Goal: Task Accomplishment & Management: Use online tool/utility

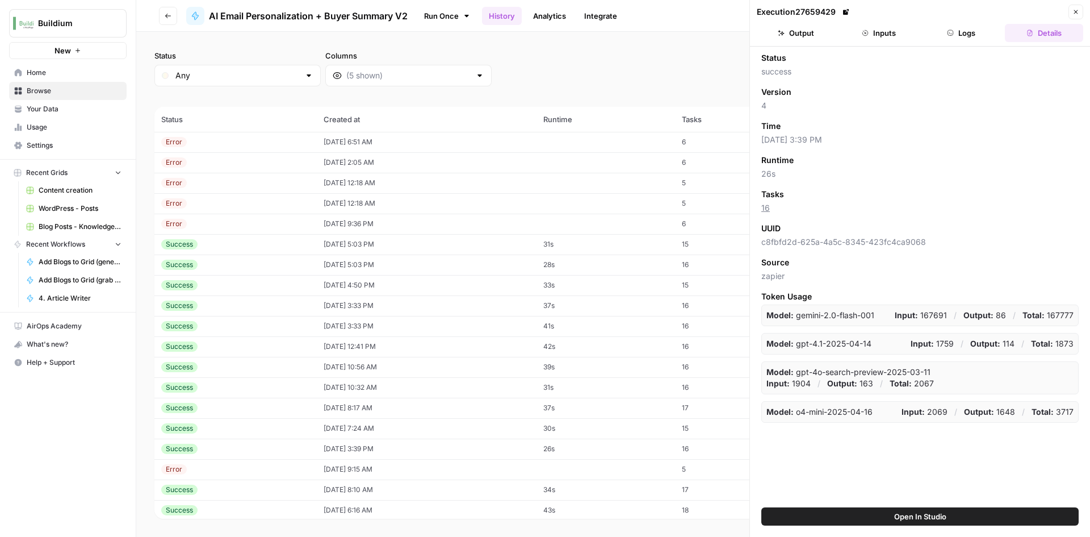
click at [1074, 14] on icon "button" at bounding box center [1076, 12] width 7 height 7
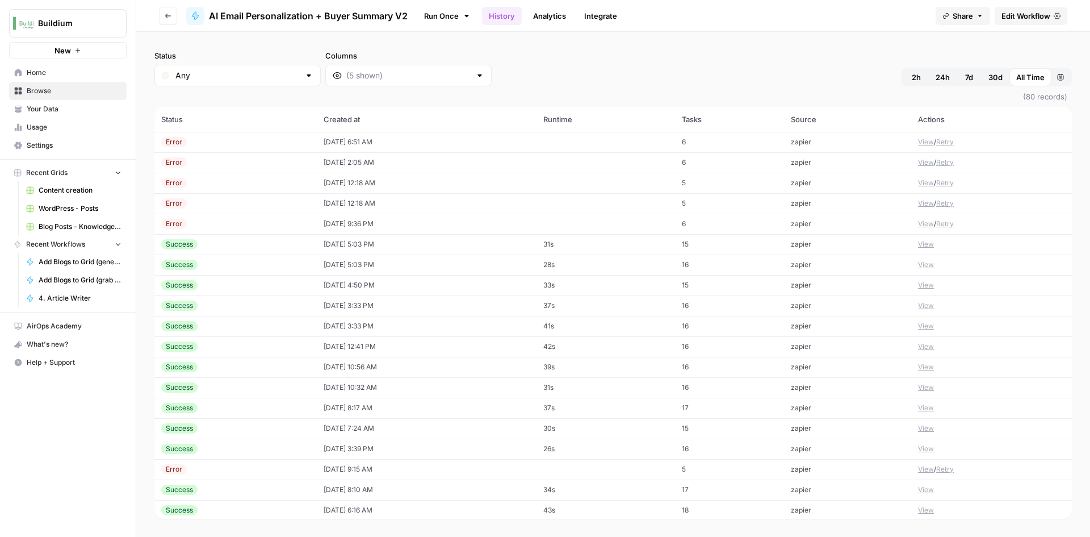
click at [352, 245] on td "08/17/25 at 5:03 PM" at bounding box center [427, 244] width 220 height 20
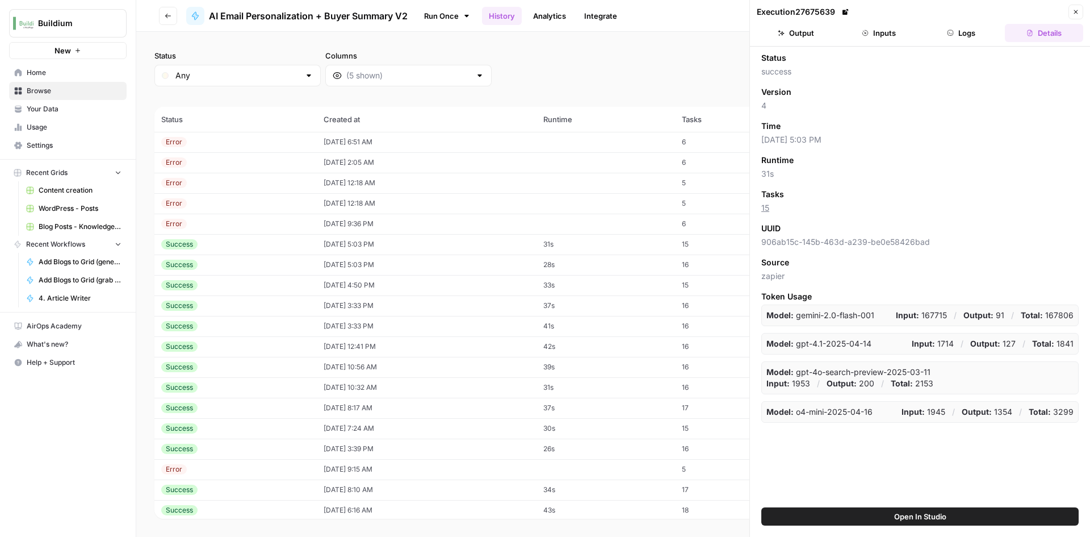
click at [789, 41] on button "Output" at bounding box center [796, 33] width 78 height 18
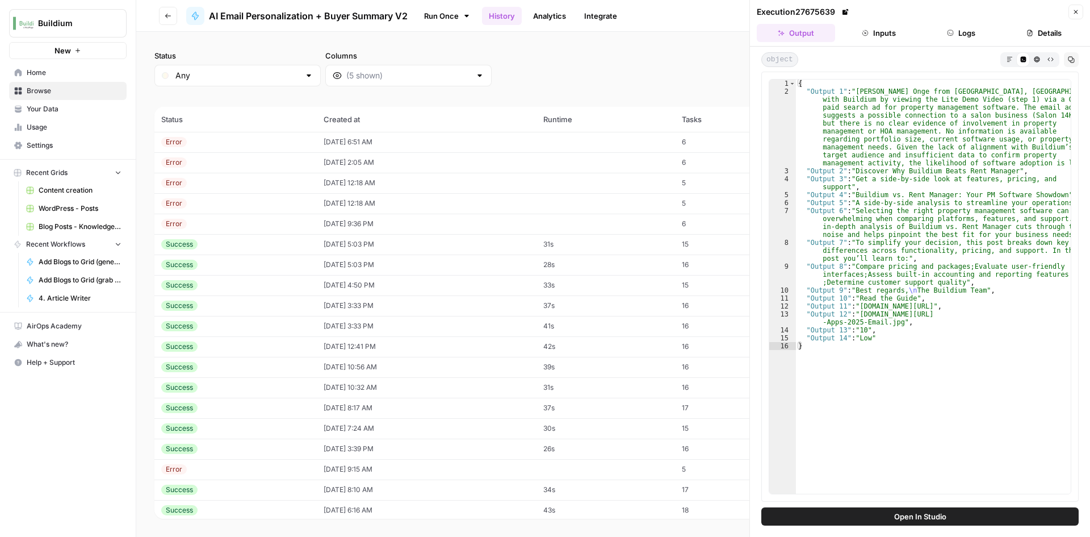
click at [216, 219] on div "Error" at bounding box center [235, 224] width 149 height 10
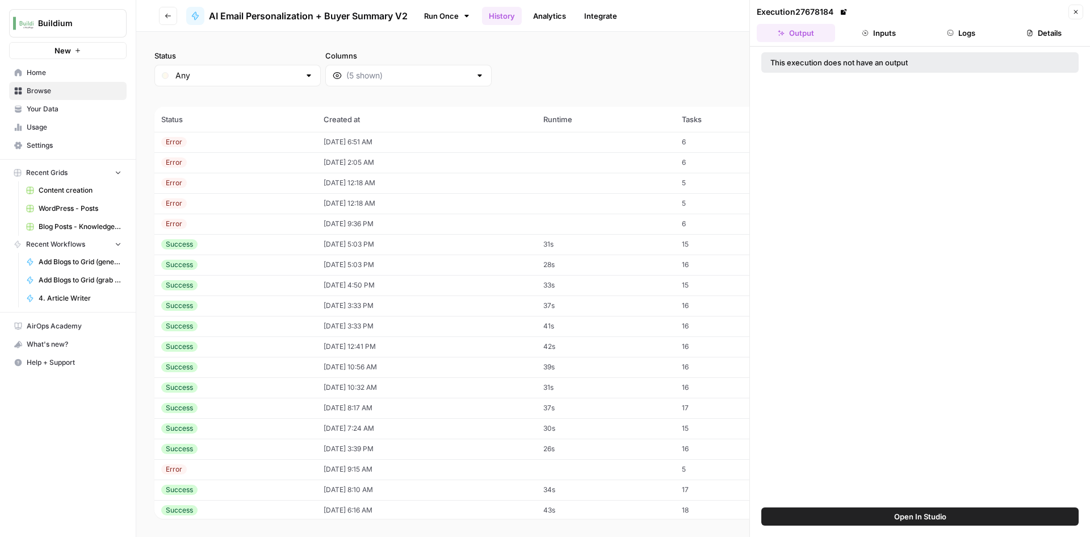
click at [876, 20] on header "Execution 27678184 Close Output Inputs Logs Details" at bounding box center [920, 23] width 340 height 47
click at [876, 30] on button "Inputs" at bounding box center [879, 33] width 78 height 18
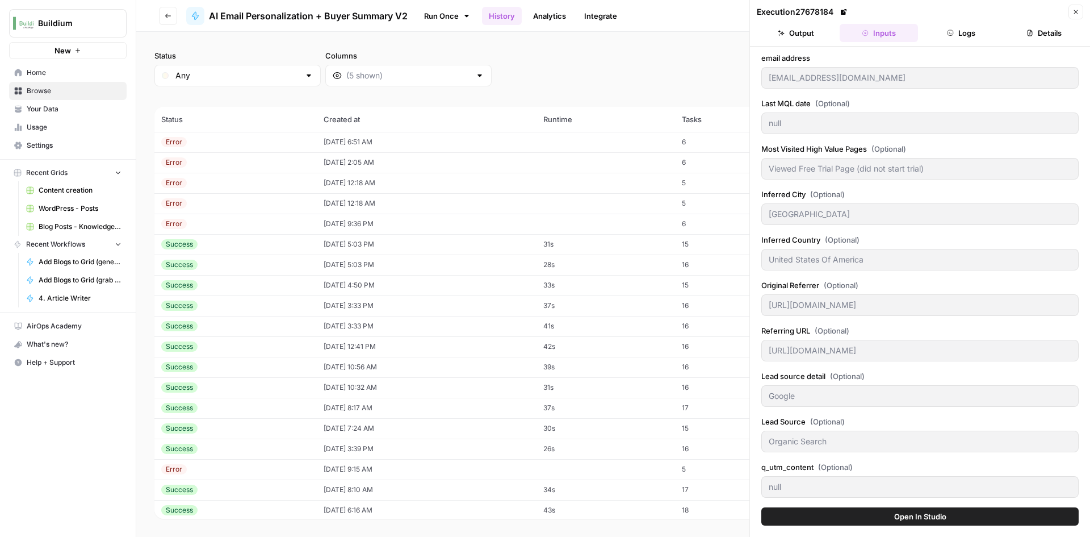
click at [952, 30] on icon "button" at bounding box center [951, 33] width 6 height 6
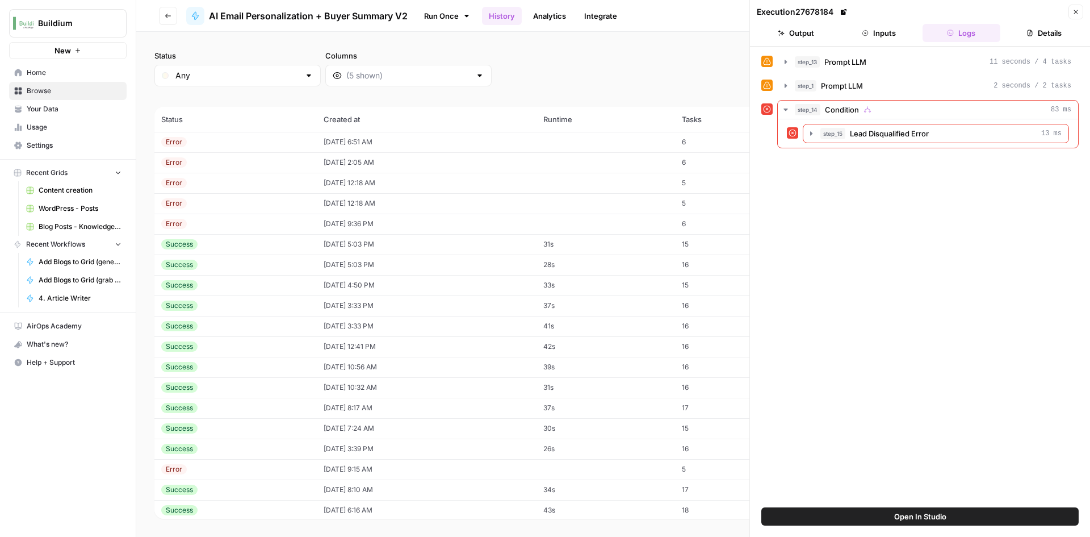
click at [869, 26] on button "Inputs" at bounding box center [879, 33] width 78 height 18
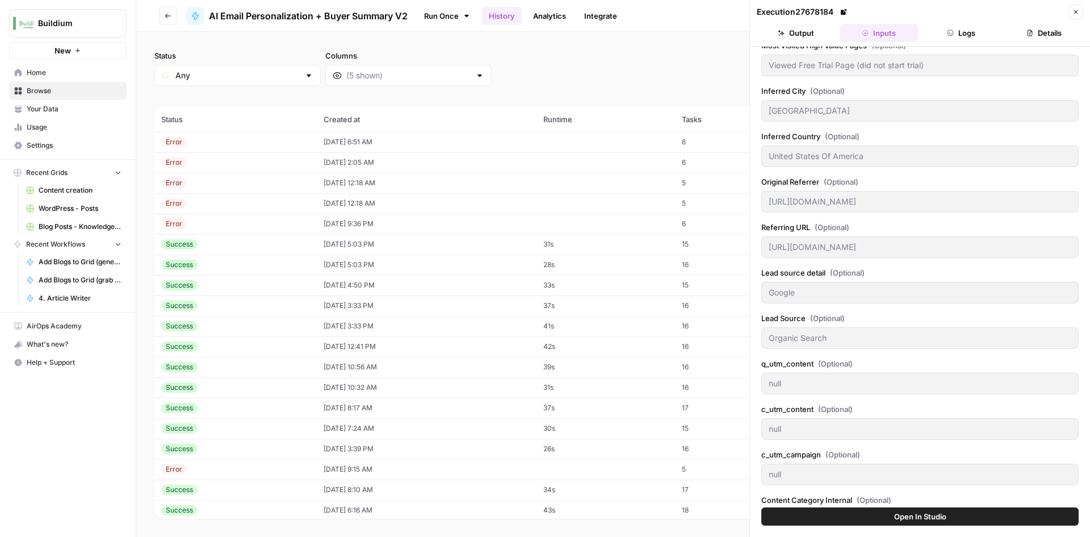
scroll to position [227, 0]
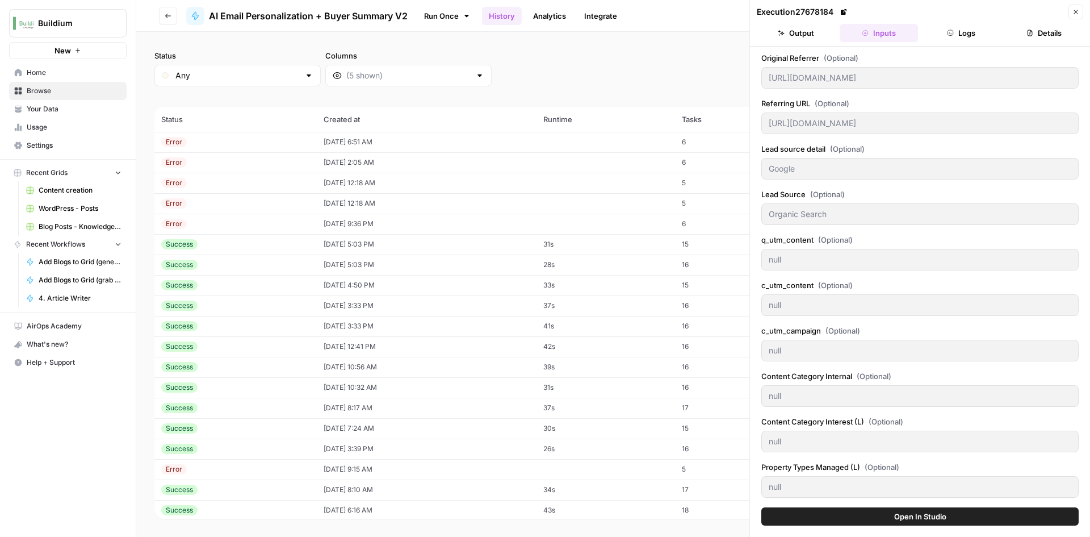
click at [202, 195] on td "Error" at bounding box center [235, 203] width 162 height 20
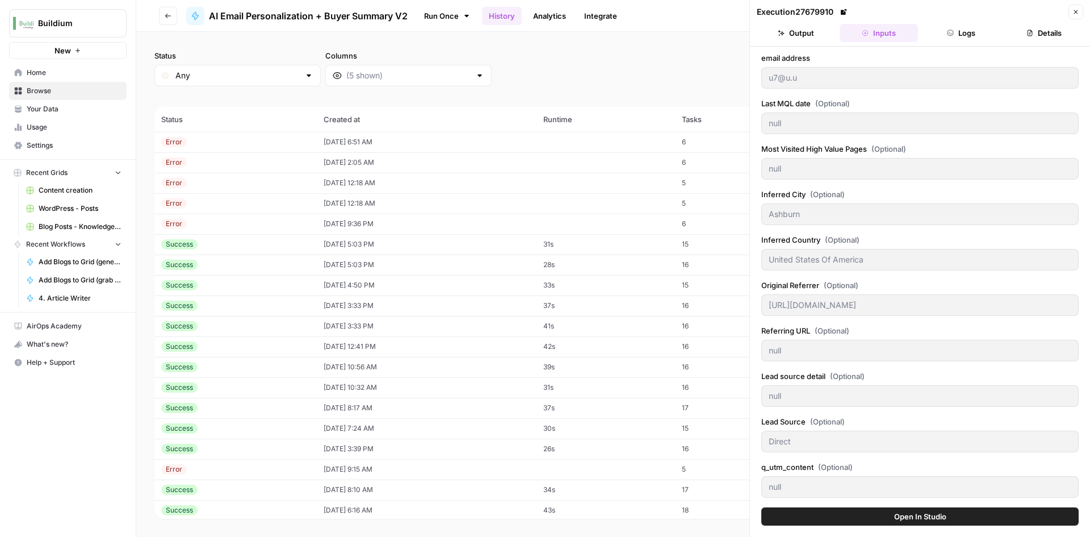
click at [214, 187] on div "Error" at bounding box center [235, 183] width 149 height 10
click at [219, 164] on div "Error" at bounding box center [235, 162] width 149 height 10
click at [227, 141] on div "Error" at bounding box center [235, 142] width 149 height 10
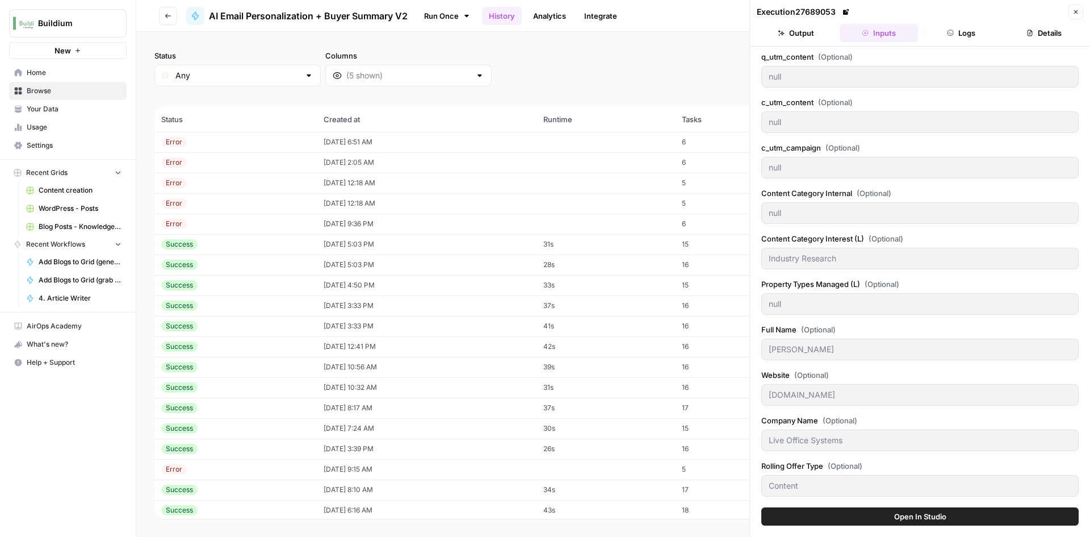
scroll to position [500, 0]
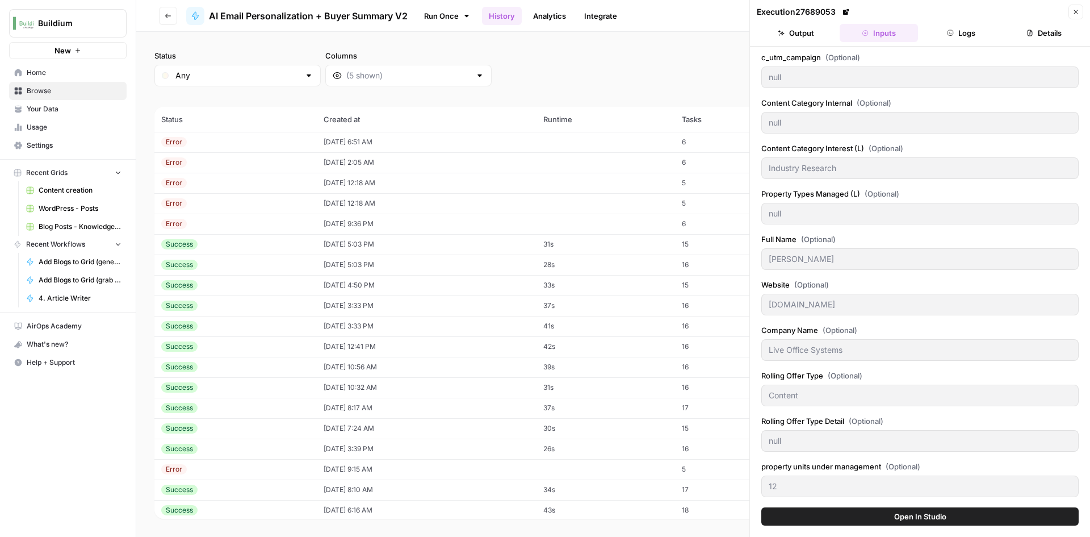
click at [941, 32] on button "Logs" at bounding box center [962, 33] width 78 height 18
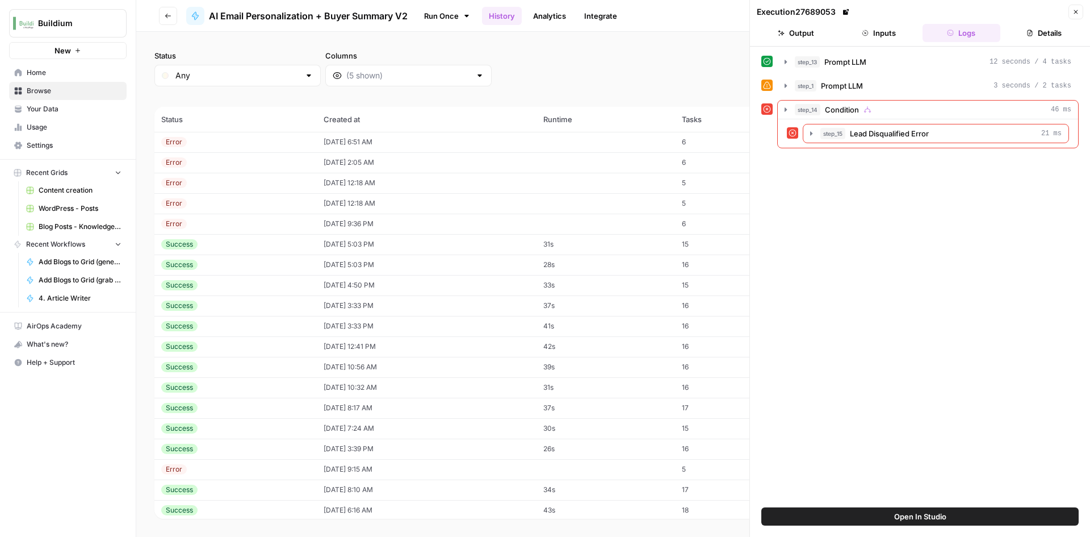
scroll to position [0, 0]
click at [787, 86] on icon "button" at bounding box center [786, 85] width 2 height 4
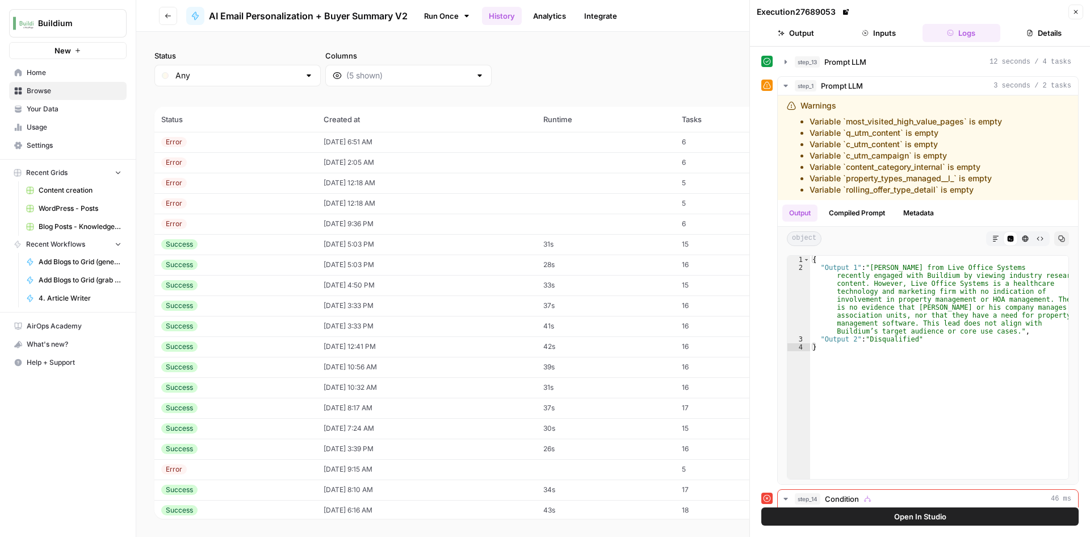
click at [245, 247] on div "Success" at bounding box center [235, 244] width 149 height 10
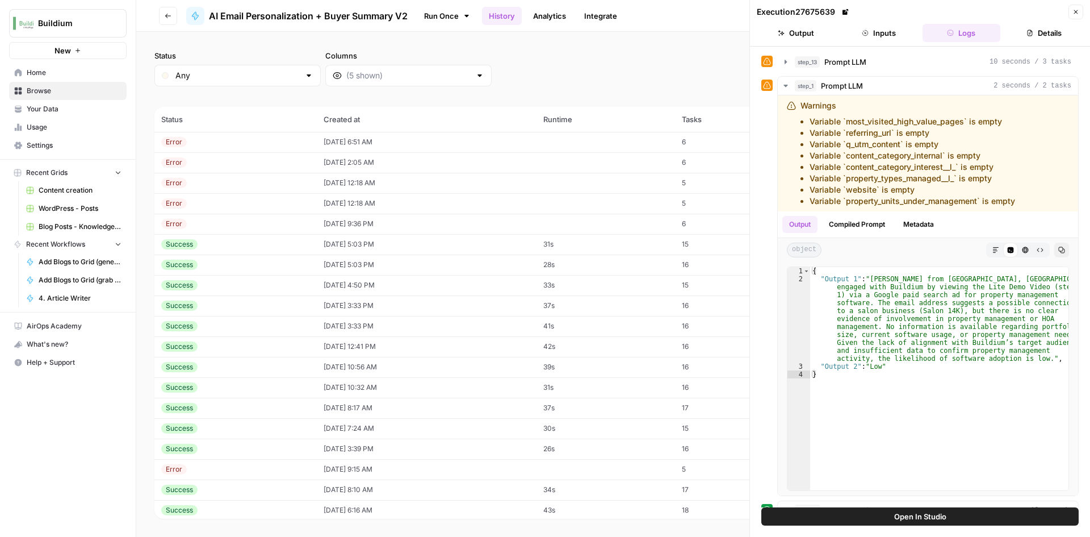
click at [203, 267] on div "Success" at bounding box center [235, 265] width 149 height 10
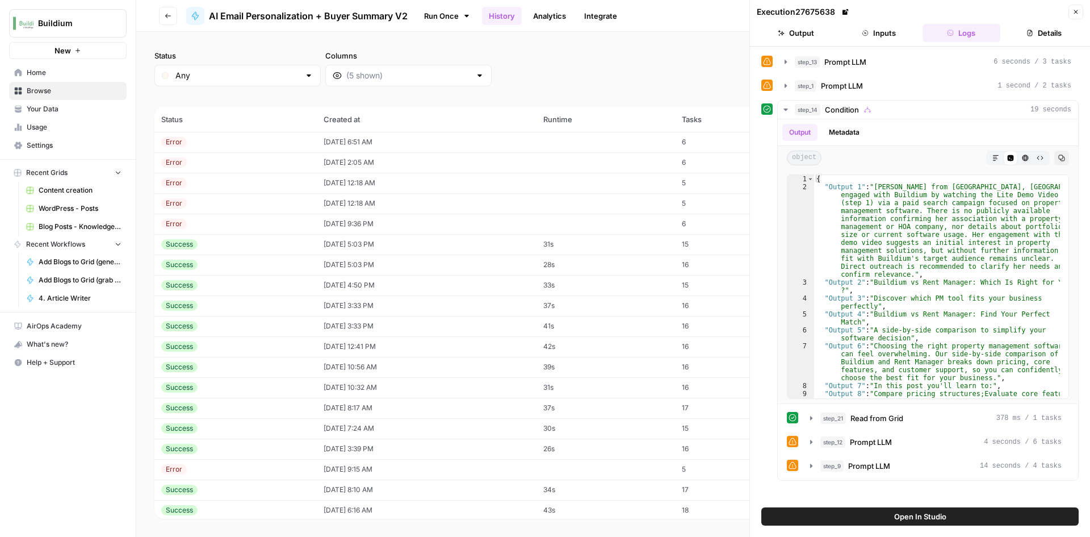
click at [203, 262] on div "Success" at bounding box center [235, 265] width 149 height 10
click at [220, 241] on div "Success" at bounding box center [235, 244] width 149 height 10
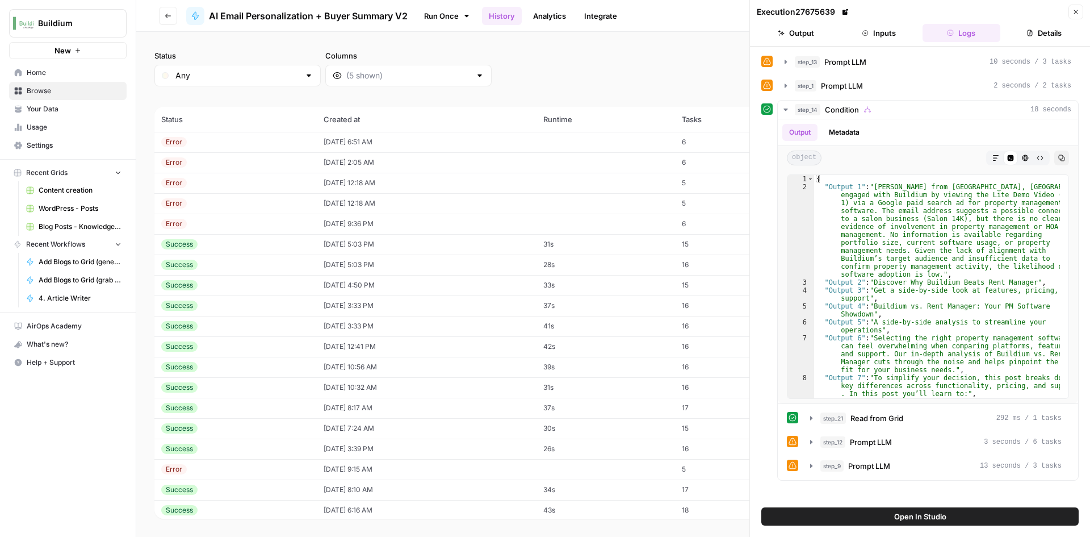
click at [220, 271] on td "Success" at bounding box center [235, 264] width 162 height 20
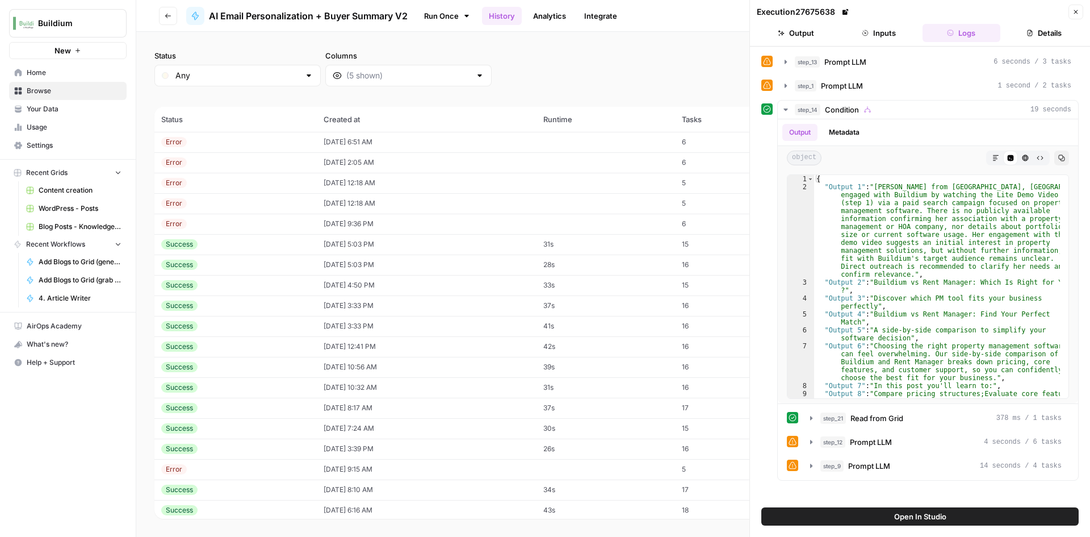
click at [220, 297] on td "Success" at bounding box center [235, 305] width 162 height 20
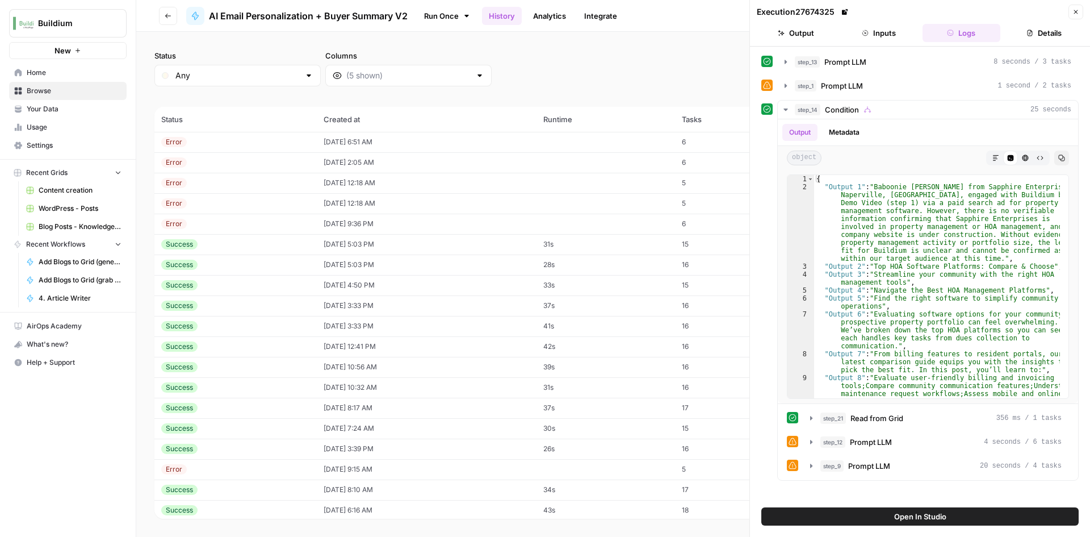
drag, startPoint x: 869, startPoint y: 46, endPoint x: 868, endPoint y: 40, distance: 6.5
click at [870, 46] on header "Execution 27674325 Close Output Inputs Logs Details" at bounding box center [920, 23] width 340 height 47
click at [868, 39] on button "Inputs" at bounding box center [879, 33] width 78 height 18
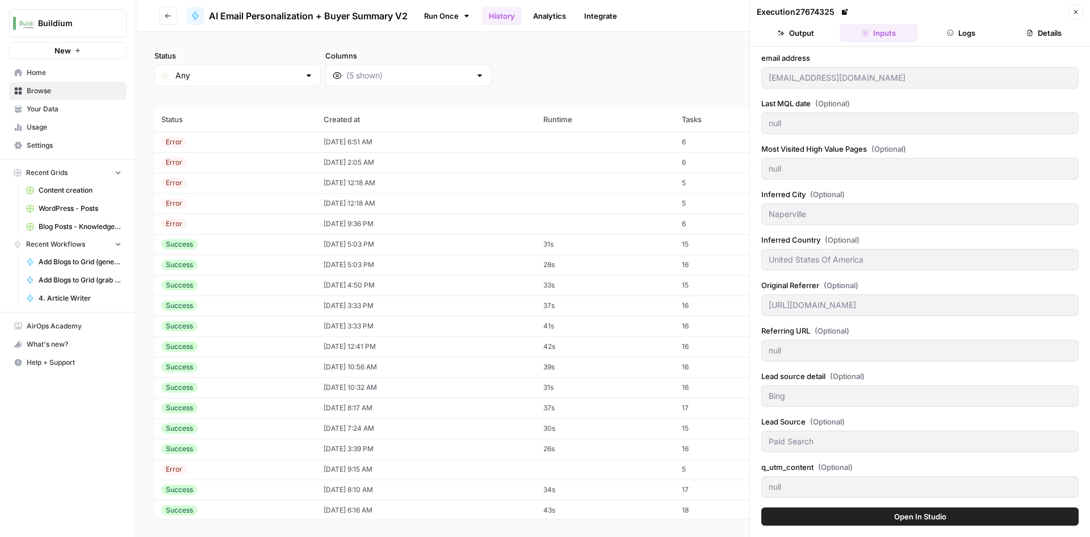
click at [817, 31] on button "Output" at bounding box center [796, 33] width 78 height 18
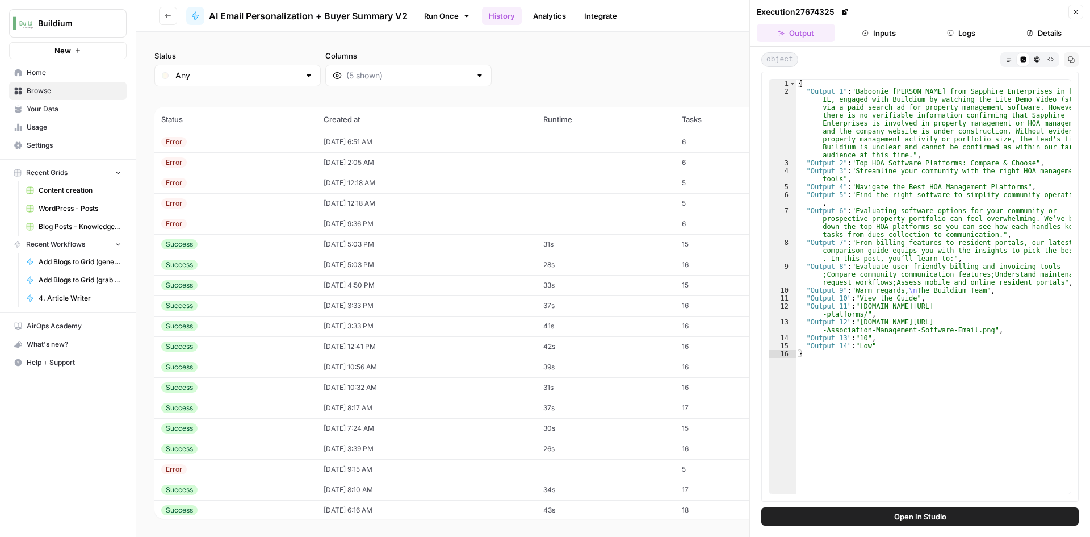
click at [942, 521] on span "Open In Studio" at bounding box center [920, 516] width 52 height 11
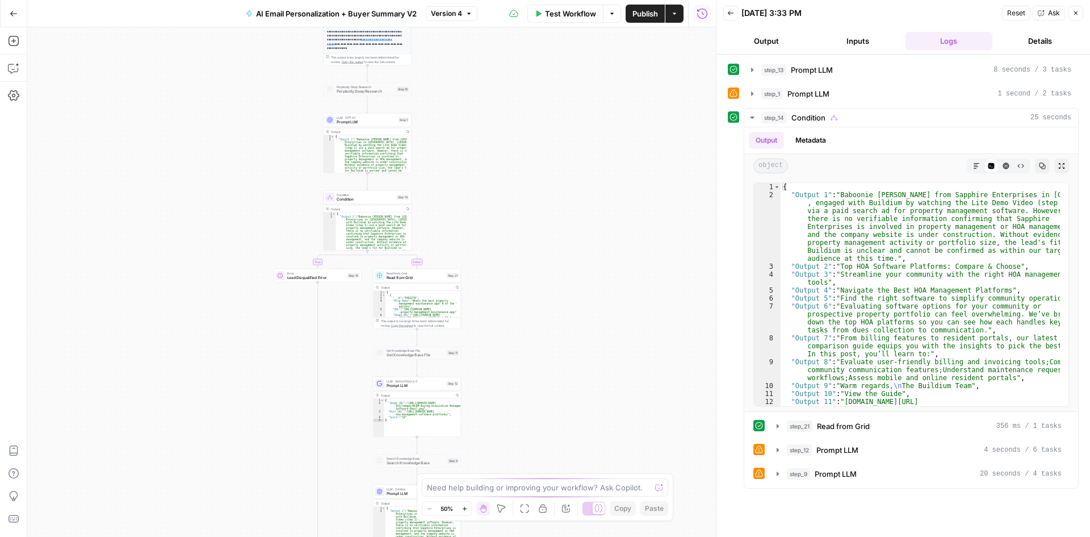
click at [405, 384] on span "Prompt LLM" at bounding box center [416, 386] width 58 height 6
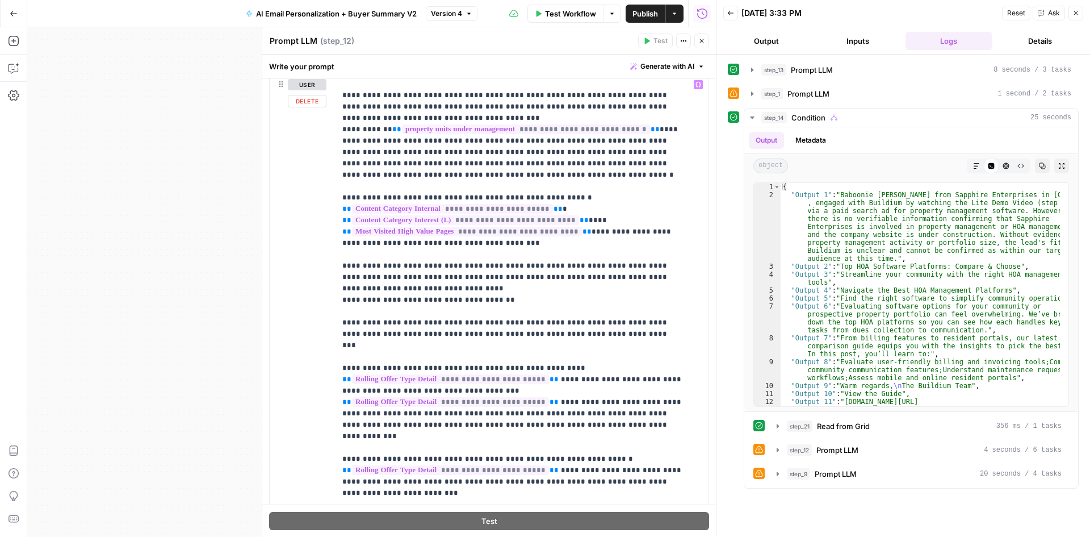
scroll to position [12, 0]
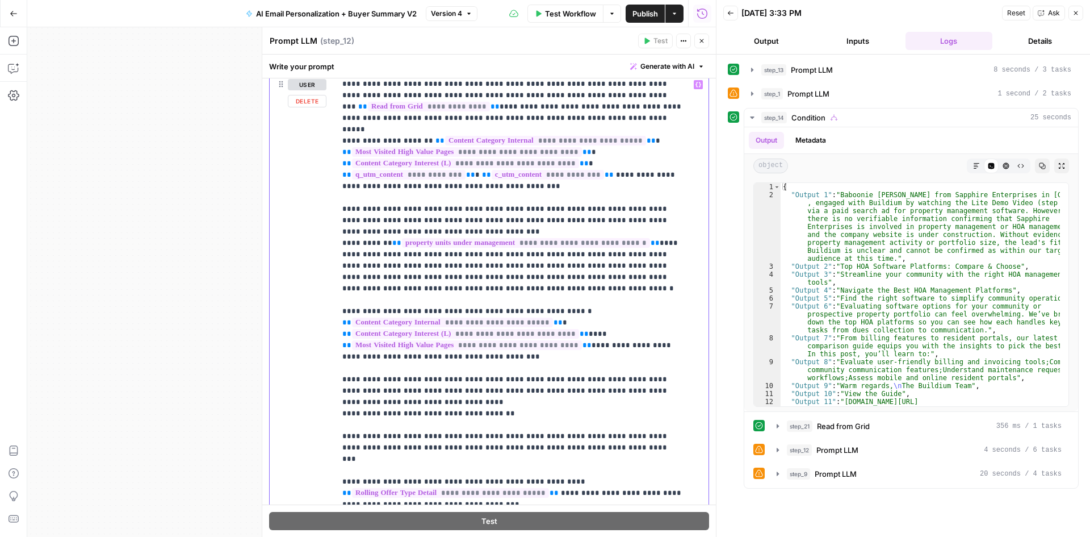
drag, startPoint x: 507, startPoint y: 207, endPoint x: 525, endPoint y: 212, distance: 18.9
click at [525, 212] on p "**********" at bounding box center [513, 356] width 342 height 579
click at [506, 212] on p "**********" at bounding box center [513, 356] width 342 height 579
click at [436, 220] on p "**********" at bounding box center [513, 356] width 342 height 579
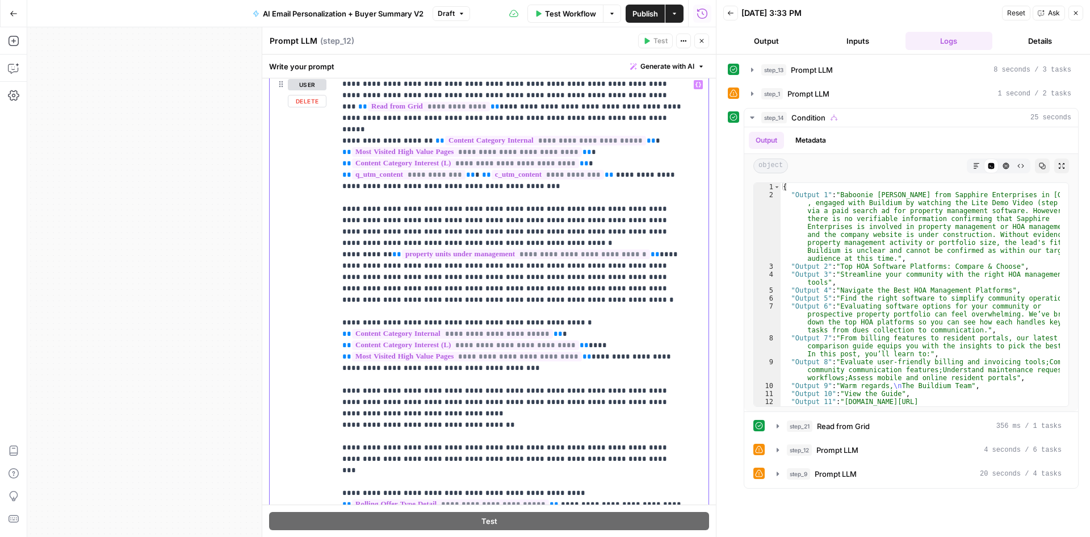
click at [483, 219] on p "**********" at bounding box center [513, 362] width 342 height 591
click at [547, 223] on p "**********" at bounding box center [513, 362] width 342 height 591
click at [648, 6] on button "Publish" at bounding box center [645, 14] width 39 height 18
click at [698, 40] on button "Close" at bounding box center [702, 41] width 15 height 15
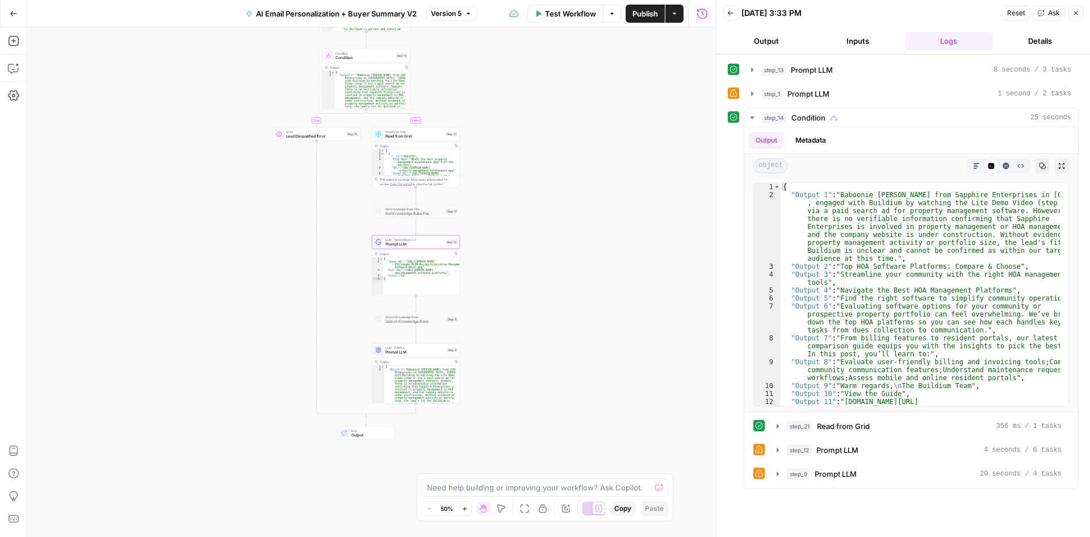
drag, startPoint x: 581, startPoint y: 442, endPoint x: 580, endPoint y: 300, distance: 141.4
click at [580, 300] on div "**********" at bounding box center [371, 281] width 689 height 509
click at [404, 141] on div "Read from Grid Read from Grid Step 21 Copy step Delete step Add Note Test Outpu…" at bounding box center [416, 157] width 88 height 60
click at [407, 180] on div "This output is too large & has been abbreviated for review. Copy the output to …" at bounding box center [419, 181] width 78 height 9
click at [1078, 13] on icon "button" at bounding box center [1076, 13] width 7 height 7
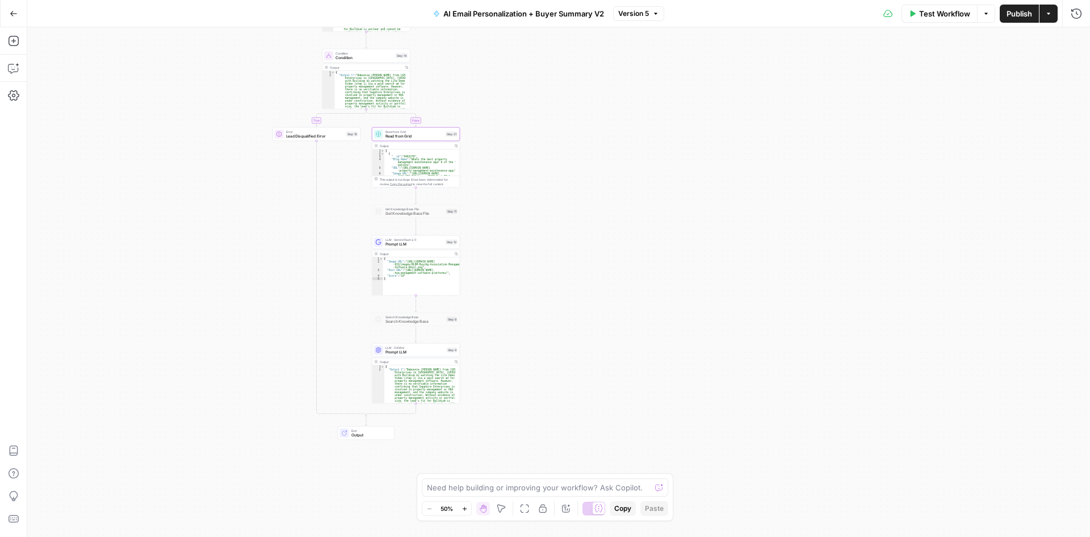
click at [432, 137] on span "Read from Grid" at bounding box center [415, 136] width 58 height 6
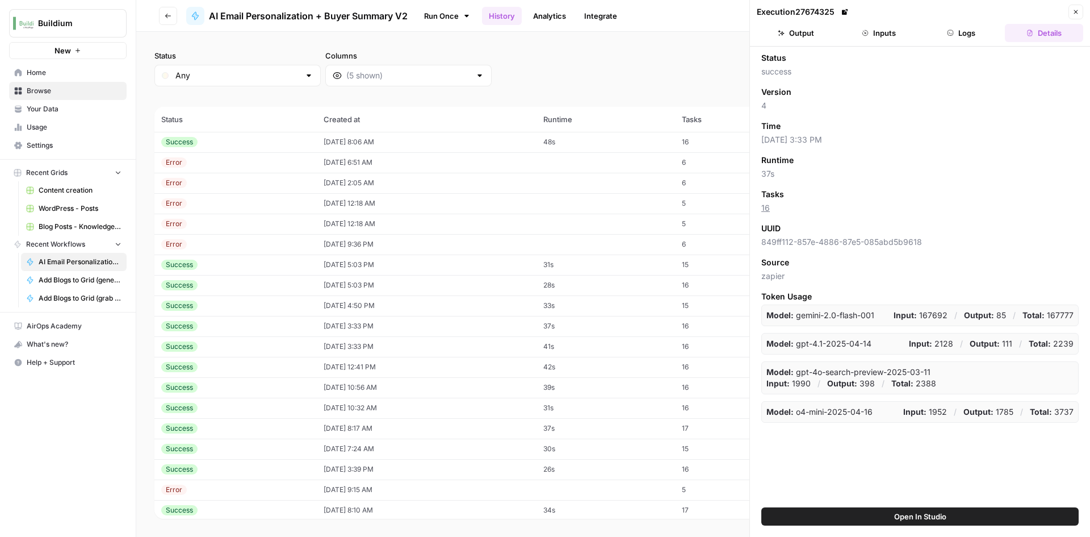
click at [227, 145] on div "Success" at bounding box center [235, 142] width 149 height 10
click at [864, 34] on icon "button" at bounding box center [865, 33] width 7 height 7
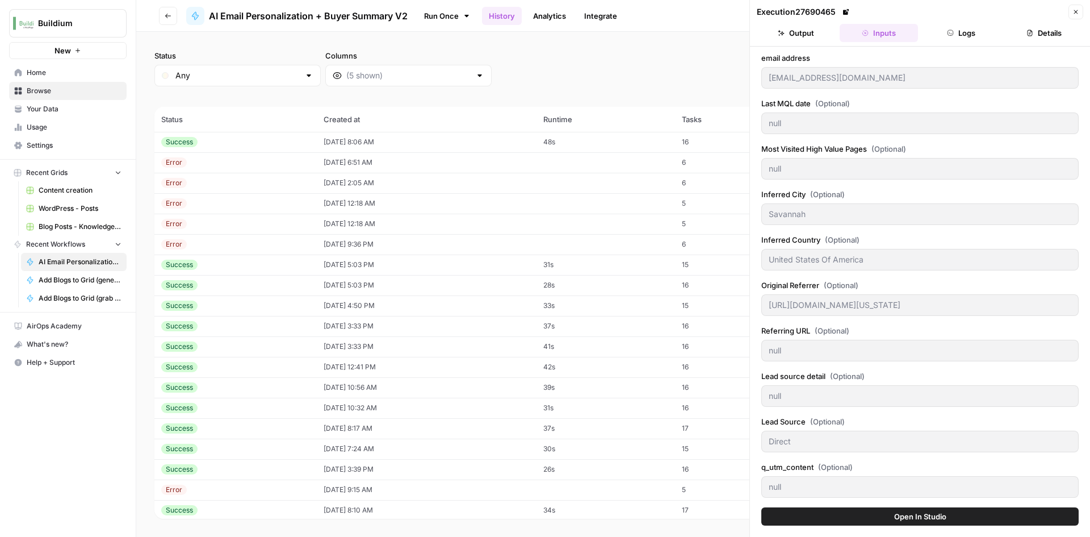
click at [971, 35] on button "Logs" at bounding box center [962, 33] width 78 height 18
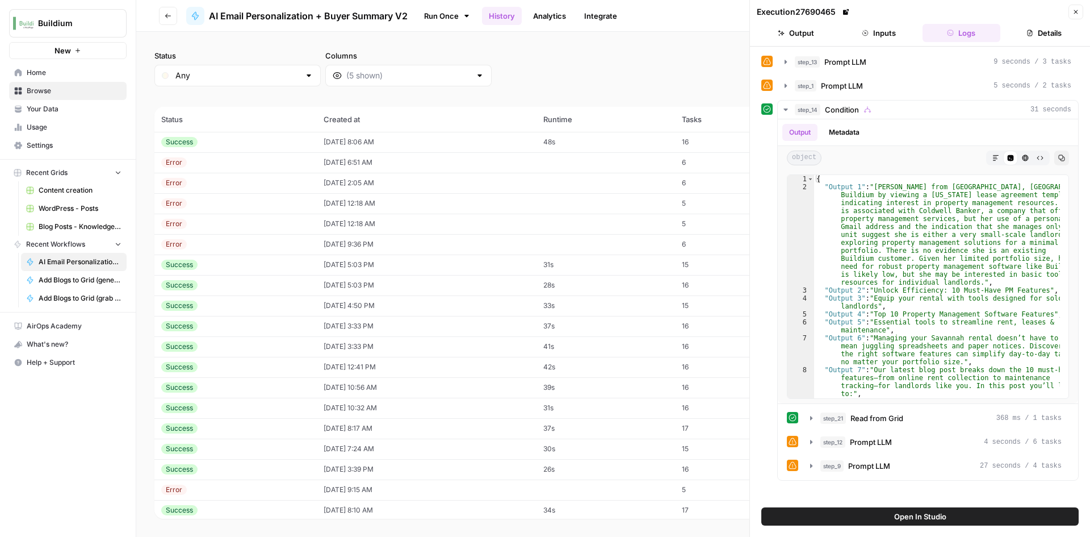
click at [854, 30] on button "Inputs" at bounding box center [879, 33] width 78 height 18
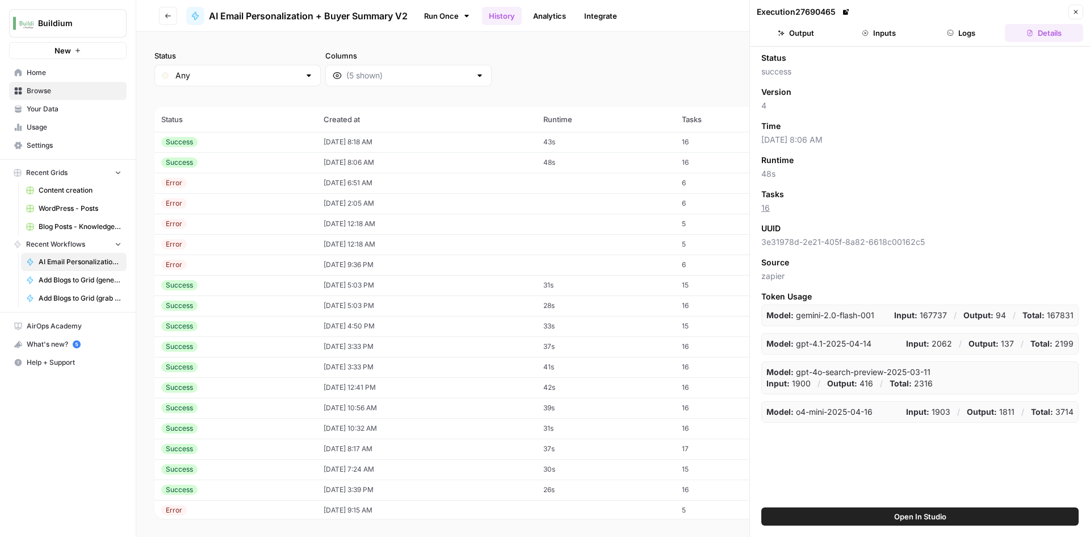
click at [299, 149] on td "Success" at bounding box center [235, 142] width 162 height 20
click at [884, 28] on button "Inputs" at bounding box center [879, 33] width 78 height 18
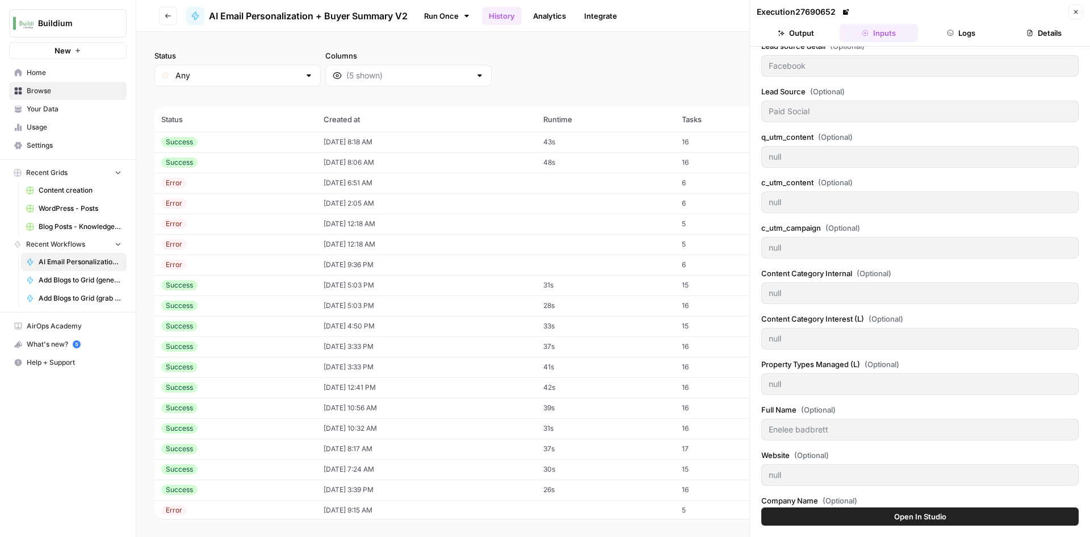
scroll to position [341, 0]
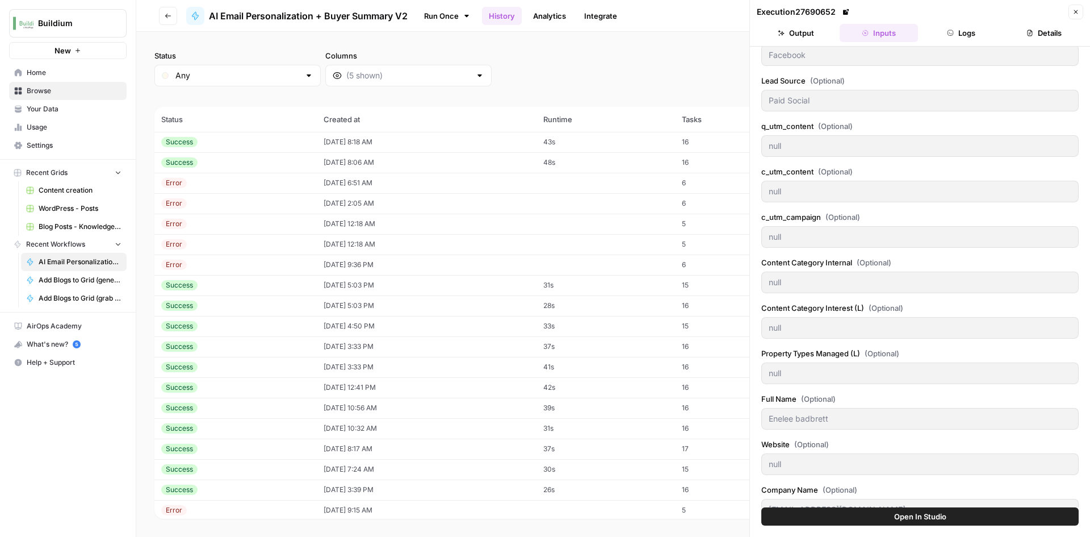
click at [806, 35] on button "Output" at bounding box center [796, 33] width 78 height 18
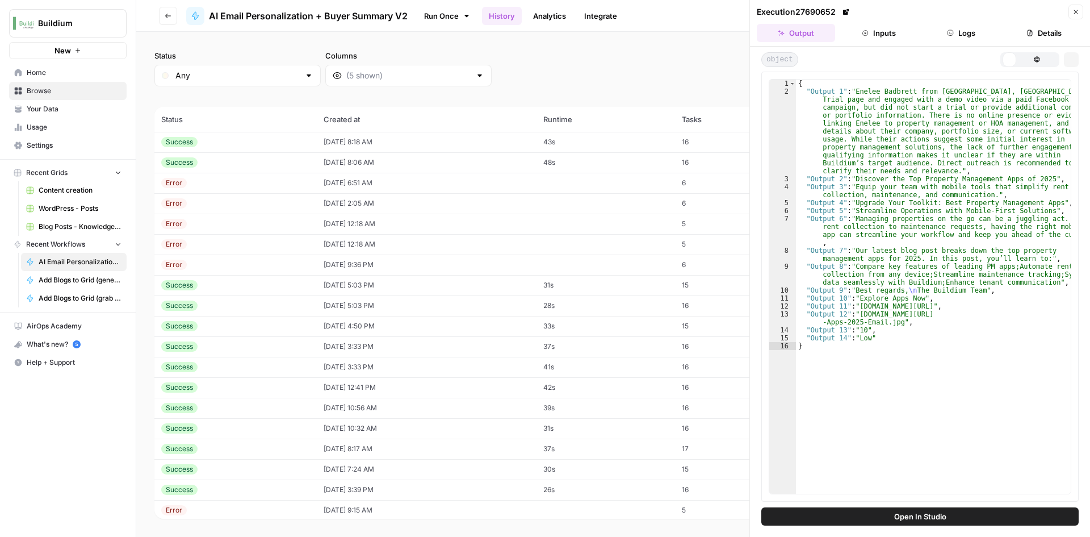
scroll to position [0, 0]
drag, startPoint x: 155, startPoint y: 2, endPoint x: 512, endPoint y: 66, distance: 362.8
click at [512, 66] on div "Status Any Columns 2h 24h 7d 30d All Time Custom range" at bounding box center [613, 68] width 918 height 36
click at [209, 145] on div "Success" at bounding box center [235, 142] width 149 height 10
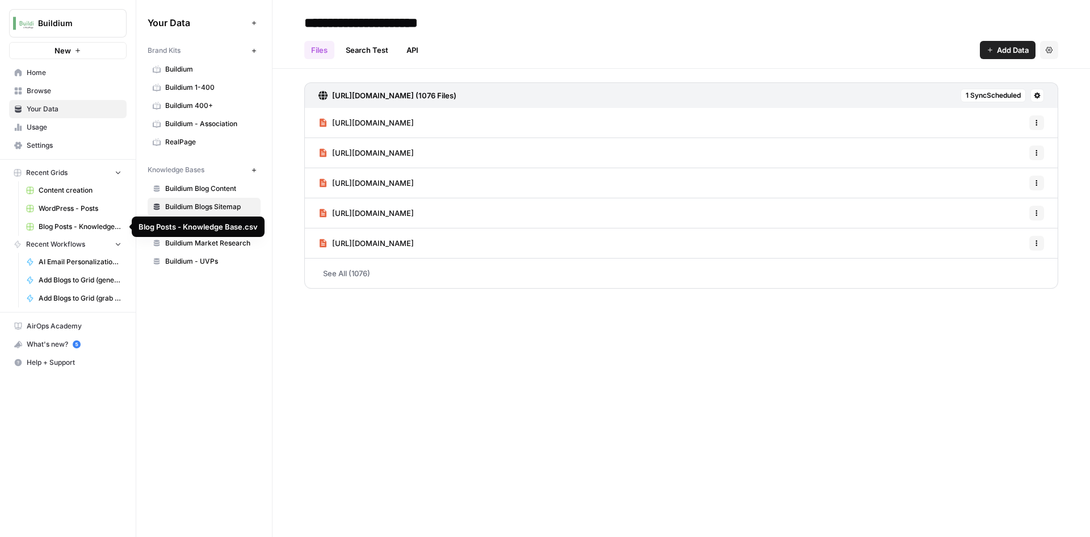
click at [86, 229] on span "Blog Posts - Knowledge Base.csv" at bounding box center [80, 226] width 83 height 10
